Goal: Task Accomplishment & Management: Manage account settings

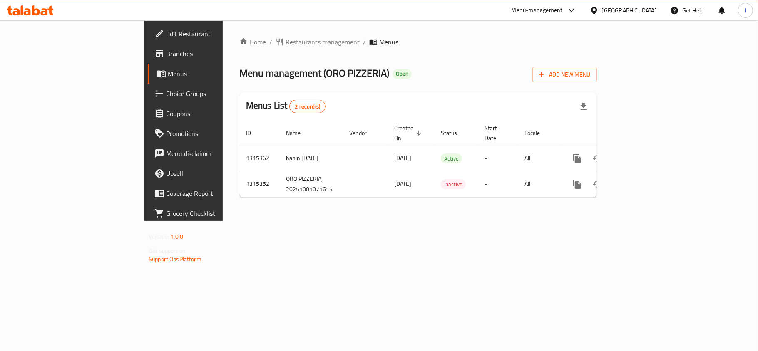
click at [145, 92] on div "Edit Restaurant Branches Menus Choice Groups Coupons Promotions Menu disclaimer…" at bounding box center [379, 120] width 469 height 201
click at [166, 92] on span "Choice Groups" at bounding box center [215, 94] width 98 height 10
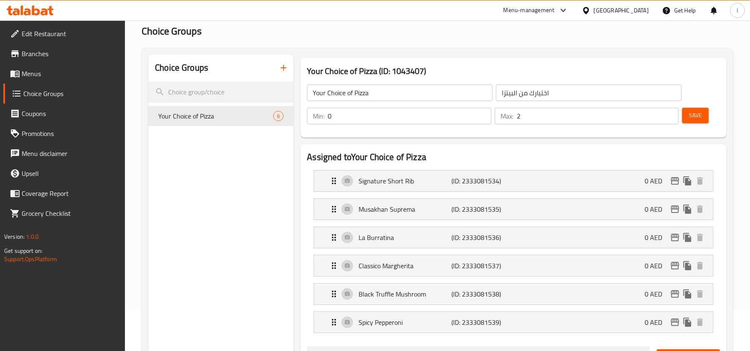
scroll to position [55, 0]
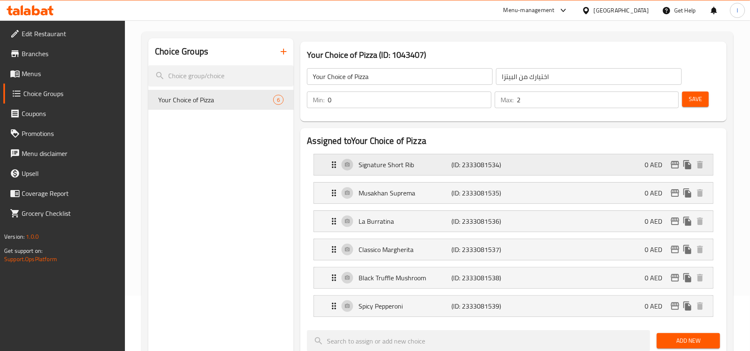
click at [351, 166] on div "Signature Short Rib (ID: 2333081534) 0 AED" at bounding box center [516, 165] width 374 height 21
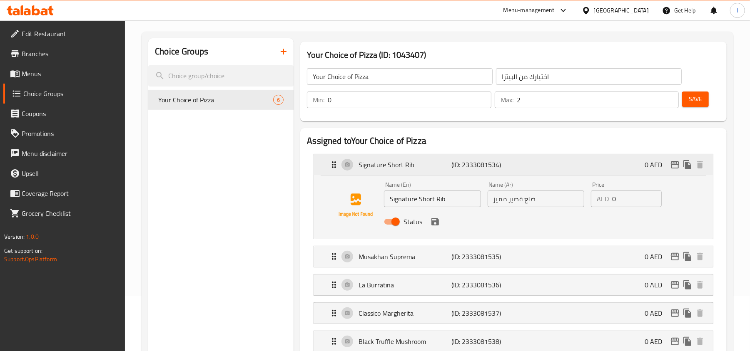
click at [388, 169] on p "Signature Short Rib" at bounding box center [405, 165] width 93 height 10
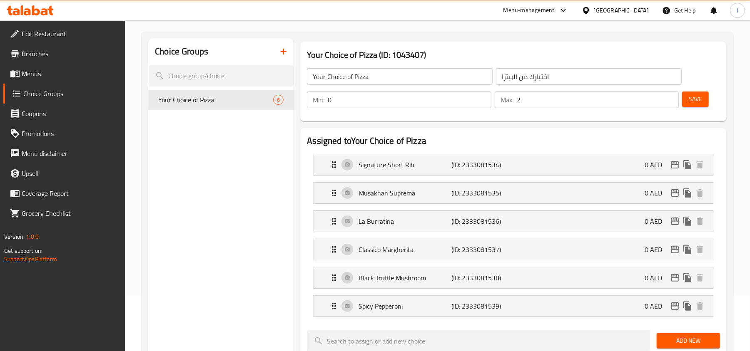
click at [619, 14] on div "[GEOGRAPHIC_DATA]" at bounding box center [621, 10] width 55 height 9
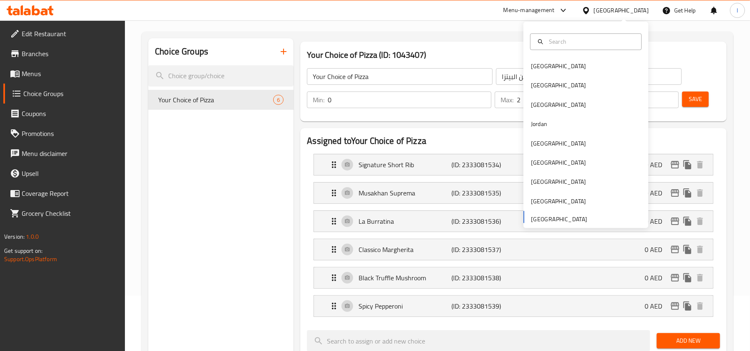
click at [588, 36] on div at bounding box center [586, 41] width 112 height 17
click at [580, 69] on div "[GEOGRAPHIC_DATA]" at bounding box center [585, 66] width 125 height 19
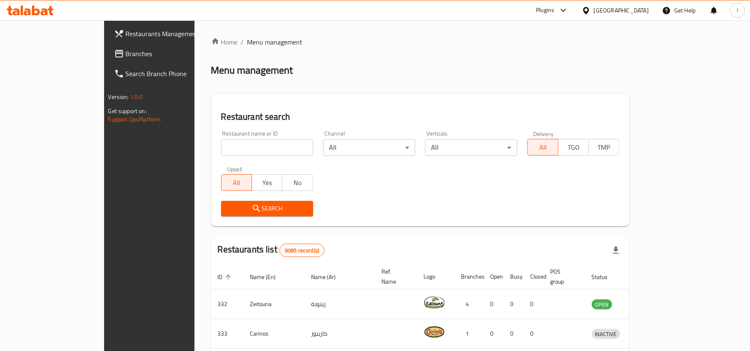
click at [126, 56] on span "Branches" at bounding box center [174, 54] width 97 height 10
